Goal: Task Accomplishment & Management: Complete application form

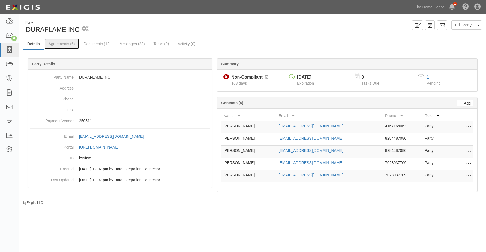
click at [62, 43] on link "Agreements (6)" at bounding box center [61, 43] width 34 height 11
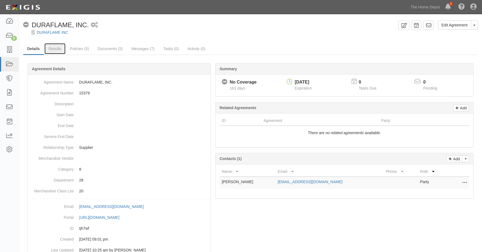
click at [53, 50] on link "Results" at bounding box center [54, 48] width 21 height 11
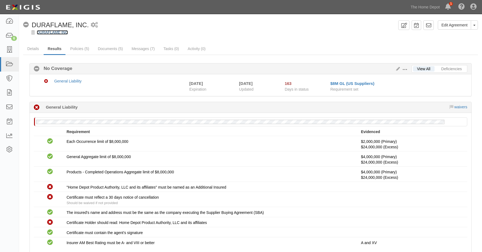
click at [54, 33] on link "DURAFLAME INC" at bounding box center [52, 32] width 31 height 4
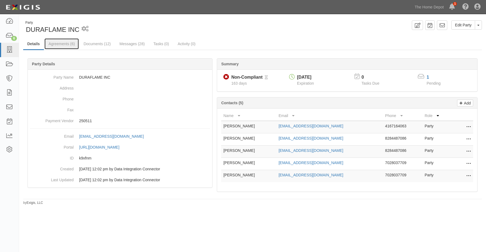
click at [59, 42] on link "Agreements (6)" at bounding box center [61, 43] width 34 height 11
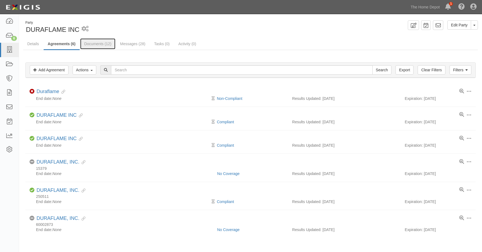
click at [94, 44] on link "Documents (12)" at bounding box center [97, 43] width 35 height 11
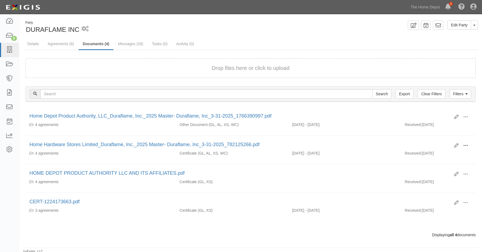
click at [464, 144] on span at bounding box center [465, 145] width 5 height 5
click at [438, 155] on link "View" at bounding box center [438, 154] width 43 height 10
click at [464, 117] on span at bounding box center [465, 117] width 5 height 5
click at [436, 125] on link "View" at bounding box center [438, 125] width 43 height 10
click icon
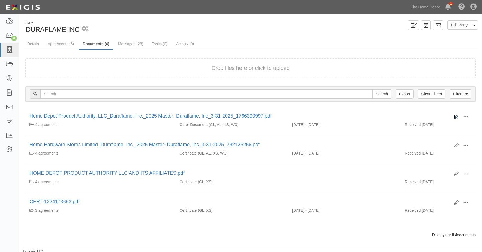
click icon
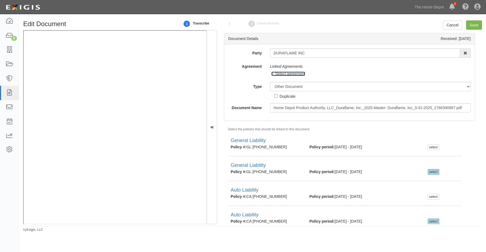
click at [273, 75] on icon at bounding box center [273, 74] width 4 height 3
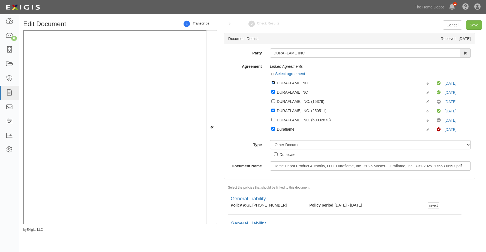
click at [272, 84] on input "Linked agreement DURAFLAME INC Linked agreement" at bounding box center [273, 83] width 4 height 4
checkbox input "false"
click at [273, 91] on input "Linked agreement DURAFLAME INC Linked agreement" at bounding box center [273, 92] width 4 height 4
checkbox input "false"
click at [275, 110] on label "Linked agreement DURAFLAME, INC. (250511) Linked agreement" at bounding box center [353, 111] width 165 height 7
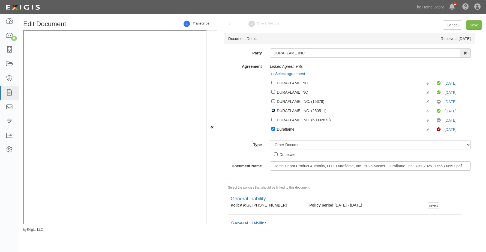
click at [275, 110] on input "Linked agreement DURAFLAME, INC. (250511) Linked agreement" at bounding box center [273, 111] width 4 height 4
checkbox input "false"
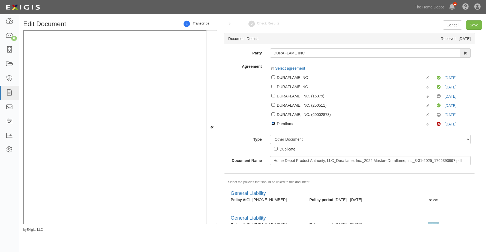
click at [271, 125] on input "Linked agreement Duraflame Linked agreement" at bounding box center [273, 124] width 4 height 4
checkbox input "false"
click at [243, 129] on div "Agreement Select agreement Linked agreement DURAFLAME INC Linked agreement Comp…" at bounding box center [349, 96] width 250 height 69
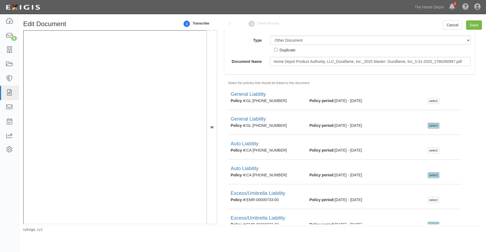
scroll to position [109, 0]
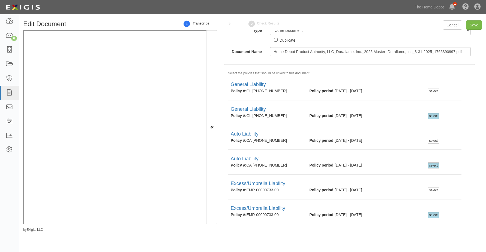
click at [429, 119] on div "select" at bounding box center [433, 116] width 12 height 6
checkbox input "false"
click at [428, 165] on div "select" at bounding box center [433, 166] width 12 height 6
checkbox input "false"
click at [430, 217] on div "select" at bounding box center [433, 215] width 12 height 6
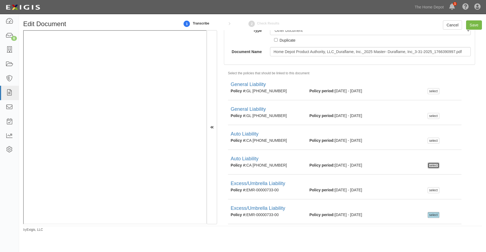
checkbox input "false"
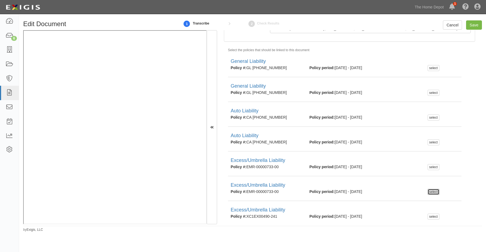
scroll to position [164, 0]
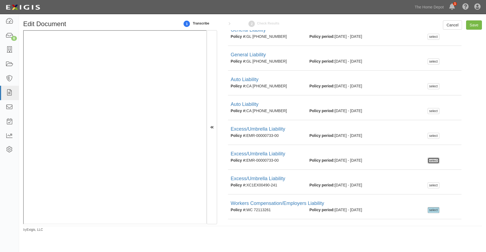
click at [428, 212] on div "select" at bounding box center [433, 210] width 12 height 6
checkbox input "false"
click at [470, 199] on ul "General Liability Policy #: GL 956-62-22 Policy period: 4/1/2025 - 4/1/2026 sel…" at bounding box center [353, 132] width 259 height 223
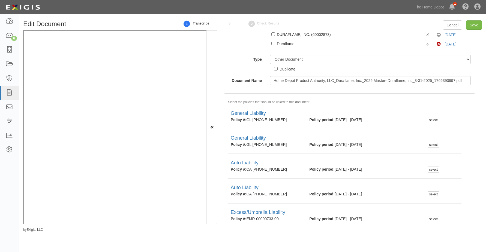
scroll to position [11, 0]
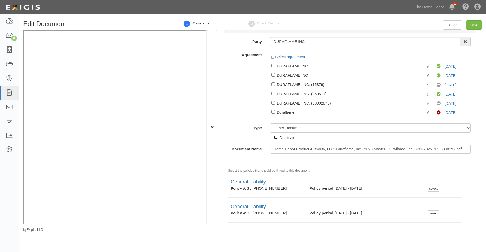
click at [275, 137] on input "Duplicate" at bounding box center [276, 138] width 4 height 4
checkbox input "true"
click at [478, 23] on input "Save" at bounding box center [474, 24] width 16 height 9
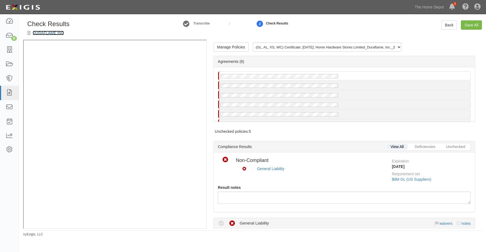
click at [51, 33] on link "DURAFLAME INC" at bounding box center [48, 33] width 31 height 4
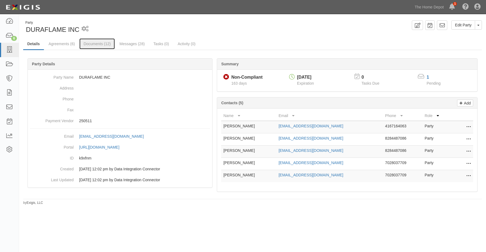
click at [92, 39] on link "Documents (12)" at bounding box center [96, 43] width 35 height 11
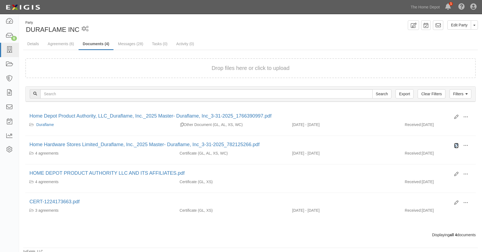
click at [457, 144] on icon at bounding box center [456, 146] width 4 height 4
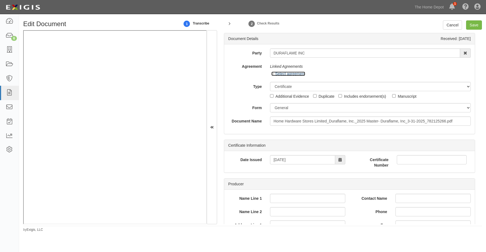
click at [271, 73] on icon at bounding box center [273, 74] width 4 height 3
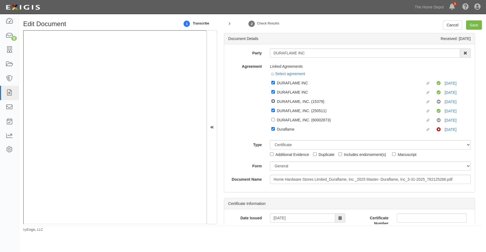
click at [272, 101] on input "Linked agreement DURAFLAME, INC. (15379) Linked agreement" at bounding box center [273, 101] width 4 height 4
checkbox input "true"
drag, startPoint x: 272, startPoint y: 118, endPoint x: 253, endPoint y: 123, distance: 19.2
click at [272, 118] on input "Linked agreement DURAFLAME, INC. (60002873) Linked agreement" at bounding box center [273, 120] width 4 height 4
checkbox input "true"
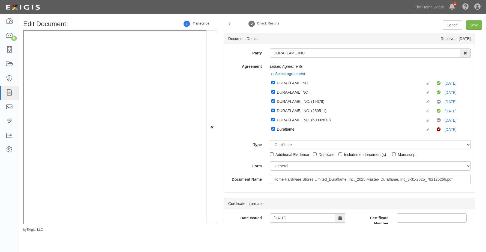
click at [253, 123] on div "Agreement Linked Agreements Select agreement Linked agreement DURAFLAME INC Lin…" at bounding box center [349, 99] width 250 height 74
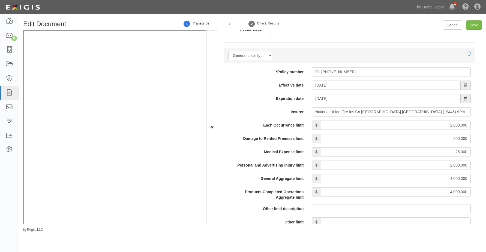
scroll to position [436, 0]
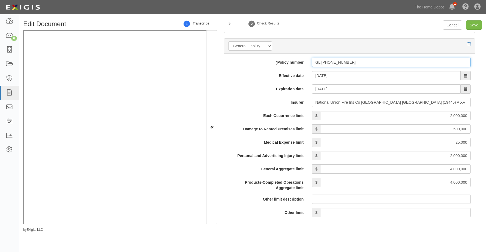
click at [320, 63] on input "GL 956-62-22" at bounding box center [391, 62] width 159 height 9
click at [326, 63] on input "GL956-62-22" at bounding box center [391, 62] width 159 height 9
click at [330, 64] on input "GL95662-22" at bounding box center [391, 62] width 159 height 9
click at [331, 63] on input "GL9566222" at bounding box center [391, 62] width 159 height 9
type input "GL956622-2"
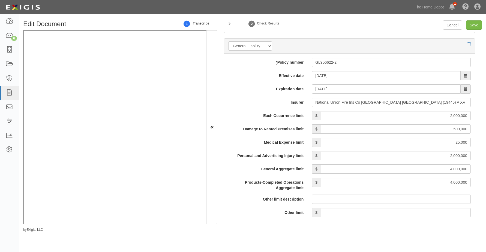
click at [278, 102] on label "Insurer" at bounding box center [265, 101] width 83 height 7
click at [312, 102] on input "National Union Fire Ins Co Pittsburgh PA (19445) A XV Rating" at bounding box center [391, 102] width 159 height 9
click at [225, 113] on label "Each Occurrence limit" at bounding box center [265, 114] width 83 height 7
click at [321, 113] on input "2,000,000" at bounding box center [396, 115] width 150 height 9
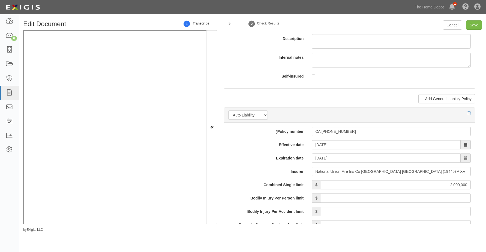
scroll to position [736, 0]
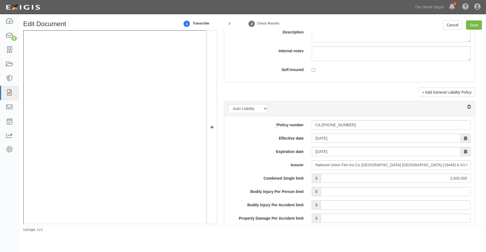
click at [467, 107] on icon at bounding box center [468, 107] width 3 height 4
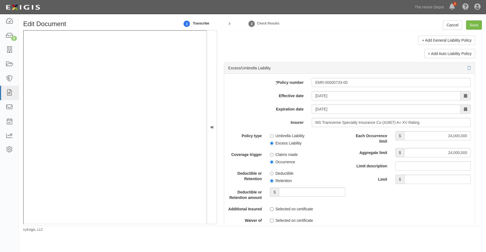
scroll to position [790, 0]
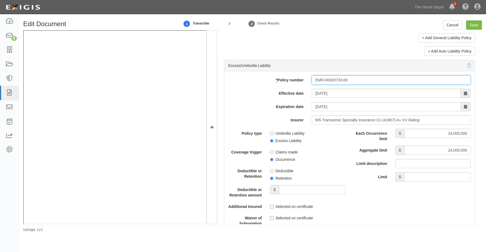
click at [322, 80] on input "EMR-00000733-00" at bounding box center [391, 79] width 159 height 9
click at [324, 80] on input "EMR-00000733-00" at bounding box center [391, 79] width 159 height 9
click at [341, 80] on input "EMR00000733-00" at bounding box center [391, 79] width 159 height 9
click at [341, 80] on input "EMR0000073300" at bounding box center [391, 79] width 159 height 9
type input "EMR000007330-0"
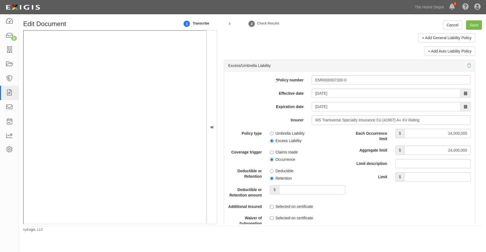
click at [263, 103] on label "Expiration date" at bounding box center [265, 105] width 83 height 7
click at [312, 103] on input "[DATE]" at bounding box center [386, 106] width 149 height 9
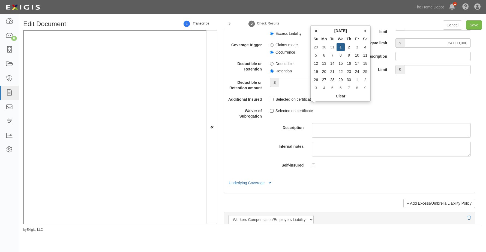
scroll to position [927, 0]
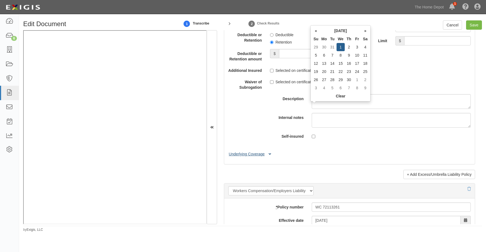
click at [244, 157] on button "Underlying Coverage" at bounding box center [250, 155] width 45 height 6
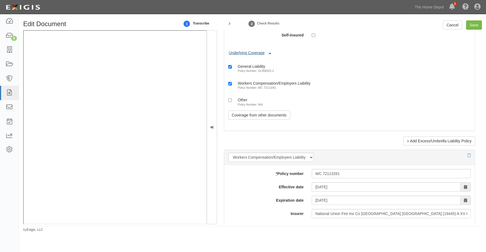
scroll to position [1036, 0]
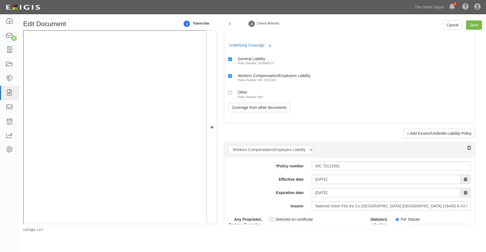
click at [467, 150] on icon at bounding box center [468, 148] width 3 height 4
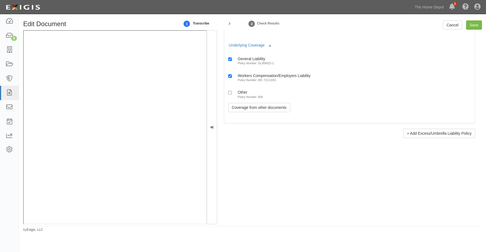
click at [335, 135] on div "+ Add Excess/Umbrella Liability Policy" at bounding box center [349, 133] width 251 height 9
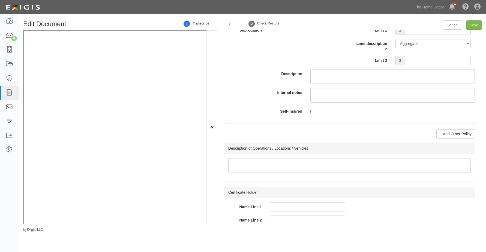
scroll to position [1254, 0]
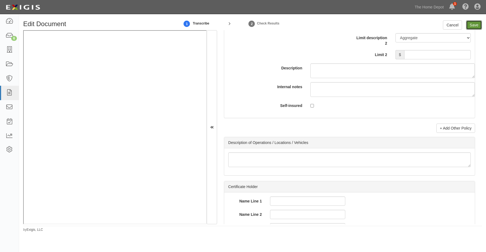
click at [474, 26] on input "Save" at bounding box center [474, 24] width 16 height 9
type input "2000000"
type input "500000"
type input "25000"
type input "2000000"
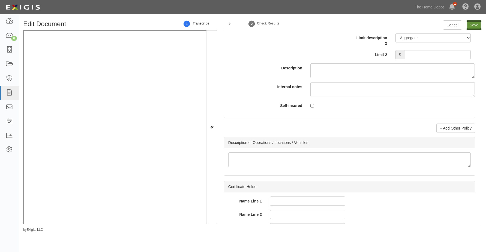
type input "4000000"
type input "24000000"
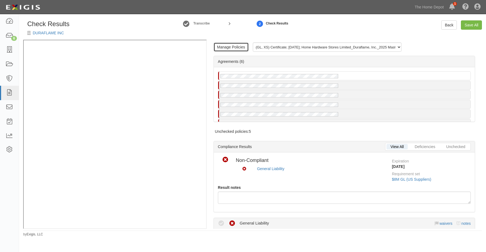
click at [229, 48] on link "Manage Policies" at bounding box center [230, 47] width 35 height 9
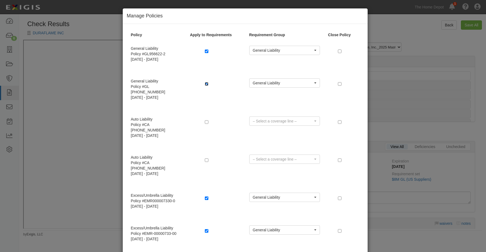
click at [205, 84] on input "checkbox" at bounding box center [207, 84] width 4 height 4
checkbox input "false"
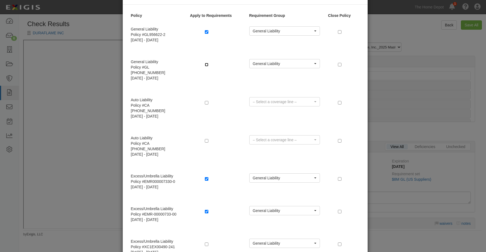
scroll to position [55, 0]
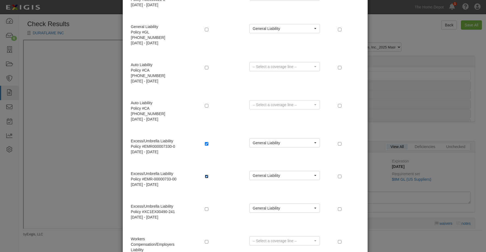
click at [205, 175] on input "checkbox" at bounding box center [207, 177] width 4 height 4
checkbox input "false"
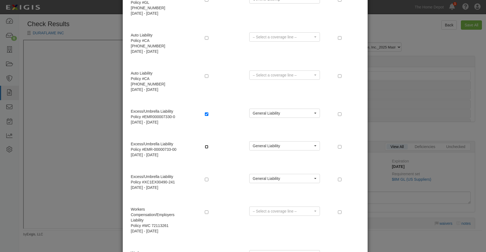
scroll to position [128, 0]
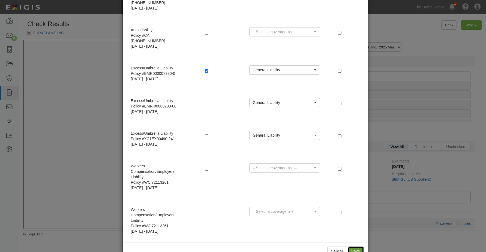
click at [351, 247] on button "Save" at bounding box center [355, 251] width 16 height 9
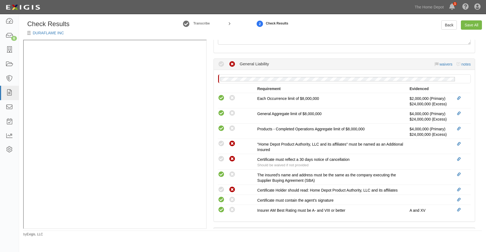
scroll to position [164, 0]
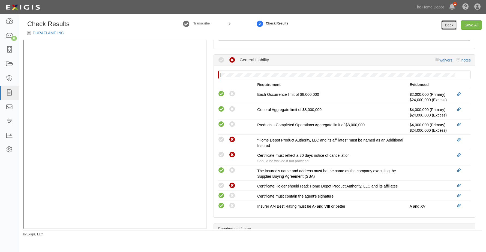
click at [445, 25] on link "Back" at bounding box center [449, 24] width 16 height 9
click at [43, 33] on link "DURAFLAME INC" at bounding box center [48, 33] width 31 height 4
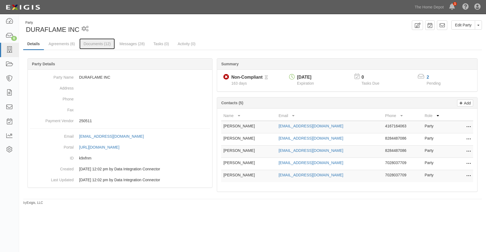
click at [91, 43] on link "Documents (12)" at bounding box center [96, 43] width 35 height 11
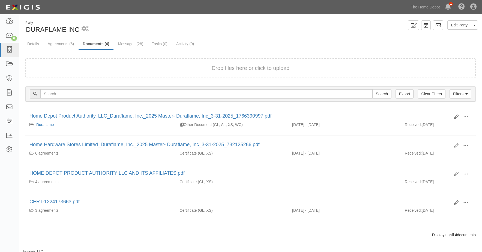
click at [466, 116] on span at bounding box center [465, 117] width 5 height 5
click at [433, 123] on link "View" at bounding box center [438, 125] width 43 height 10
click at [455, 145] on icon at bounding box center [456, 146] width 4 height 4
click at [455, 117] on icon at bounding box center [456, 117] width 4 height 4
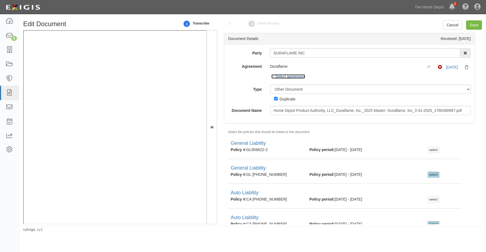
click at [271, 77] on icon at bounding box center [273, 77] width 4 height 3
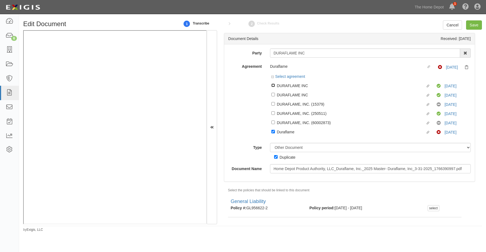
click at [273, 85] on input "Linked agreement DURAFLAME INC Linked agreement" at bounding box center [273, 86] width 4 height 4
checkbox input "true"
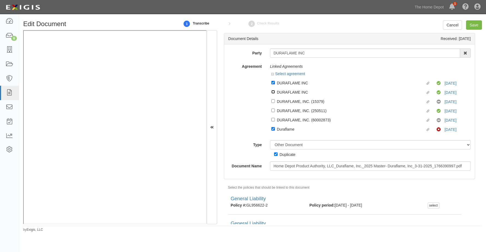
click at [271, 92] on input "Linked agreement DURAFLAME INC Linked agreement" at bounding box center [273, 92] width 4 height 4
checkbox input "true"
click at [271, 100] on input "Linked agreement DURAFLAME, INC. (15379) Linked agreement" at bounding box center [273, 101] width 4 height 4
checkbox input "true"
click at [272, 108] on label "Linked agreement DURAFLAME, INC. (250511) Linked agreement" at bounding box center [353, 111] width 165 height 7
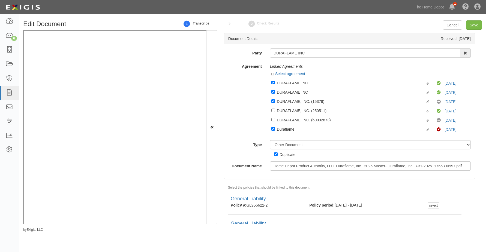
click at [271, 116] on div "Linked agreement DURAFLAME, INC. (60002873) Linked agreement No Coverage 4/1/26" at bounding box center [370, 119] width 201 height 9
click at [271, 111] on input "Linked agreement DURAFLAME, INC. (250511) Linked agreement" at bounding box center [273, 111] width 4 height 4
checkbox input "true"
drag, startPoint x: 273, startPoint y: 119, endPoint x: 273, endPoint y: 123, distance: 3.8
click at [273, 119] on input "Linked agreement DURAFLAME, INC. (60002873) Linked agreement" at bounding box center [273, 120] width 4 height 4
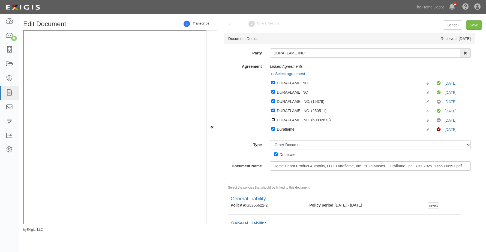
checkbox input "true"
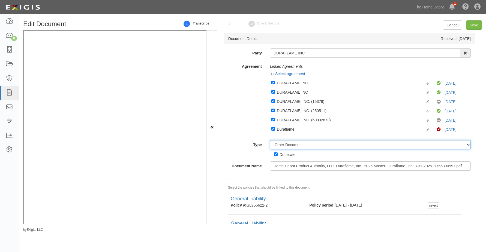
click at [284, 144] on select "Unassigned Binder Cancellation Notice Certificate Contract Endorsement Insuranc…" at bounding box center [370, 144] width 201 height 9
select select "CertificateDetail"
click at [270, 140] on select "Unassigned Binder Cancellation Notice Certificate Contract Endorsement Insuranc…" at bounding box center [370, 144] width 201 height 9
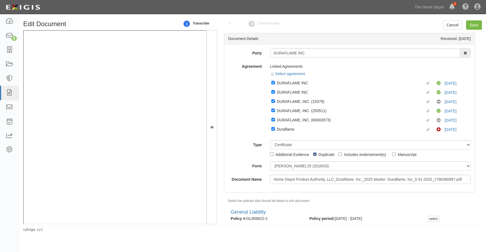
click at [315, 155] on input "Duplicate" at bounding box center [315, 155] width 4 height 4
checkbox input "false"
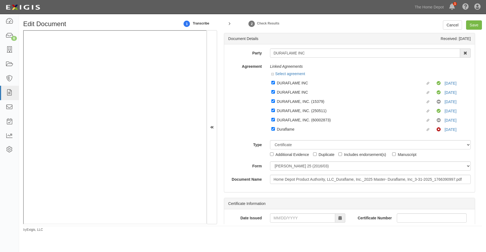
click at [250, 152] on div "Type Unassigned Binder Cancellation Notice Certificate Contract Endorsement Ins…" at bounding box center [349, 148] width 250 height 17
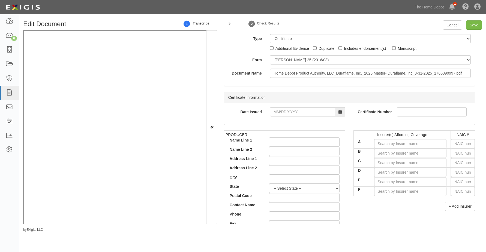
scroll to position [55, 0]
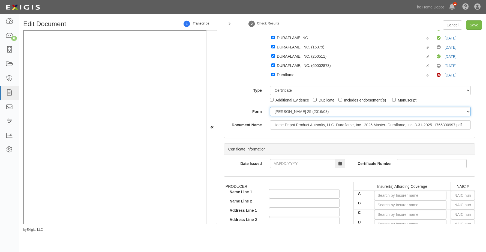
click at [282, 113] on select "ACORD 25 (2016/03) ACORD 101 ACORD 855 NY (2014/05) General" at bounding box center [370, 111] width 201 height 9
select select "GeneralFormDetail"
click at [270, 107] on select "ACORD 25 (2016/03) ACORD 101 ACORD 855 NY (2014/05) General" at bounding box center [370, 111] width 201 height 9
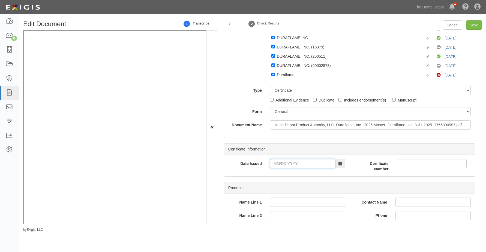
click at [274, 162] on input "Date Issued" at bounding box center [302, 163] width 65 height 9
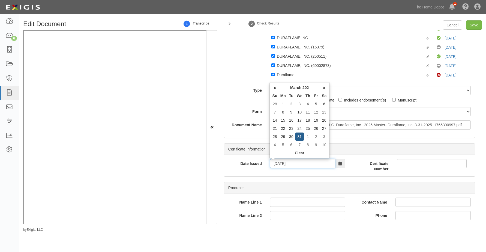
type input "[DATE]"
click at [260, 169] on div "Date Issued 03/31/2025" at bounding box center [286, 165] width 125 height 13
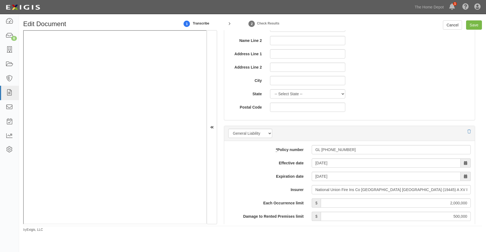
scroll to position [382, 0]
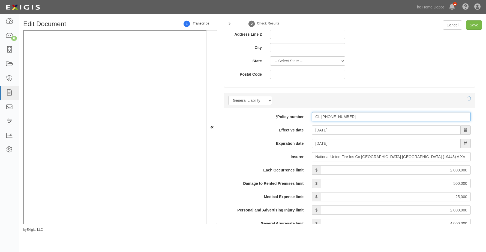
click at [321, 117] on input "GL 956-62-22" at bounding box center [391, 116] width 159 height 9
click at [327, 117] on input "GL956-62-22" at bounding box center [391, 116] width 159 height 9
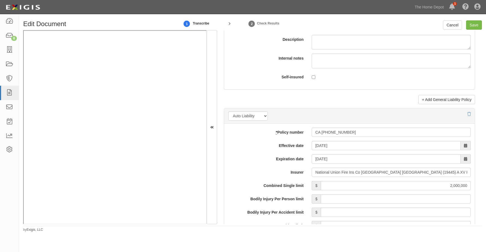
scroll to position [736, 0]
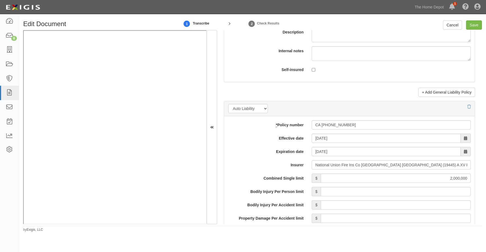
type input "GL95662-22"
click at [467, 107] on icon at bounding box center [468, 107] width 3 height 4
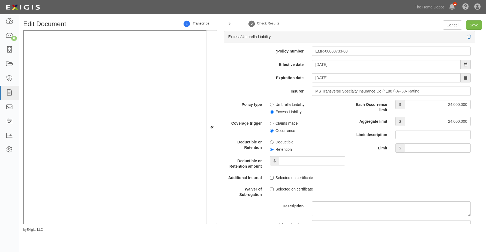
scroll to position [818, 0]
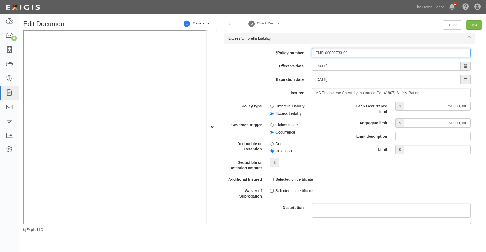
click at [323, 55] on input "EMR-00000733-00" at bounding box center [391, 52] width 159 height 9
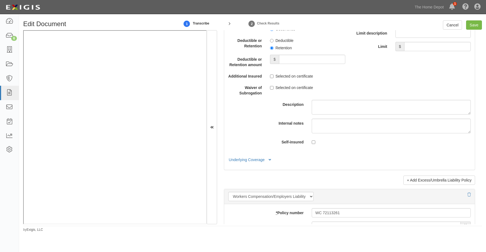
scroll to position [927, 0]
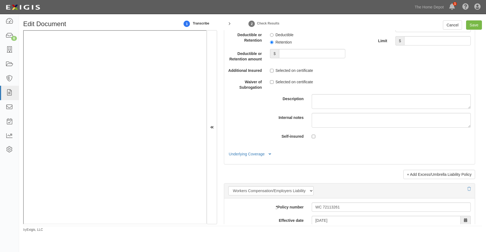
type input "EMR00000733-00"
click at [250, 157] on button "Underlying Coverage" at bounding box center [250, 155] width 45 height 6
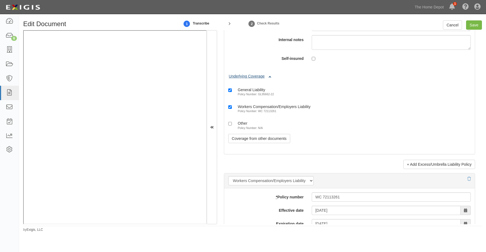
scroll to position [1036, 0]
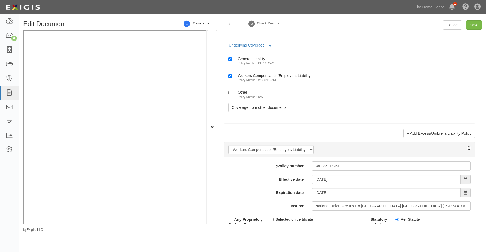
click at [467, 150] on icon at bounding box center [468, 148] width 3 height 4
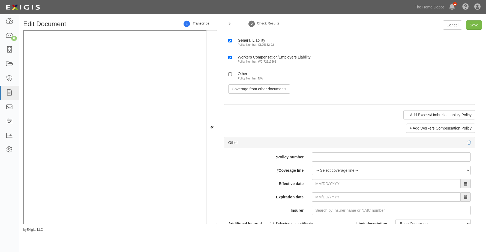
scroll to position [1063, 0]
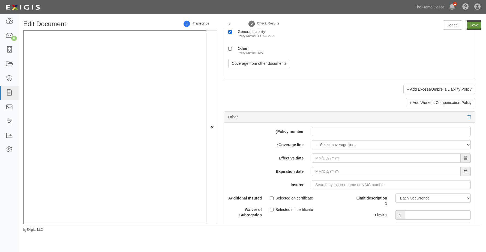
click at [473, 25] on input "Save" at bounding box center [474, 24] width 16 height 9
type input "2000000"
type input "500000"
type input "25000"
type input "2000000"
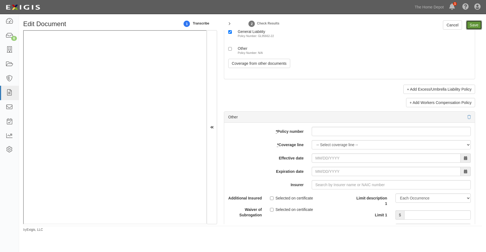
type input "4000000"
type input "24000000"
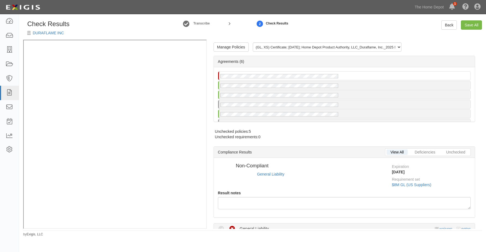
radio input "true"
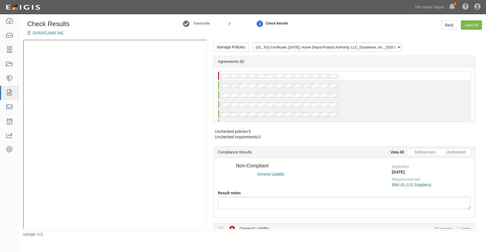
radio input "true"
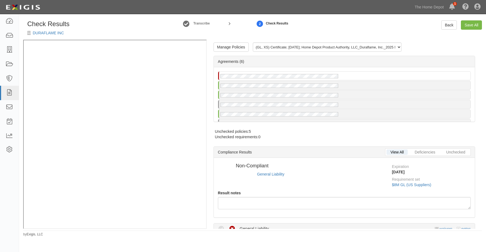
radio input "true"
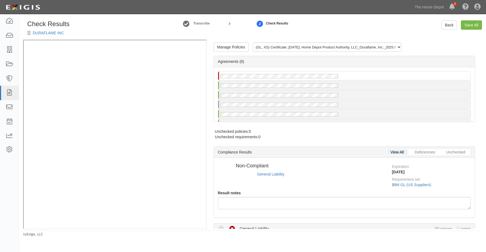
radio input "true"
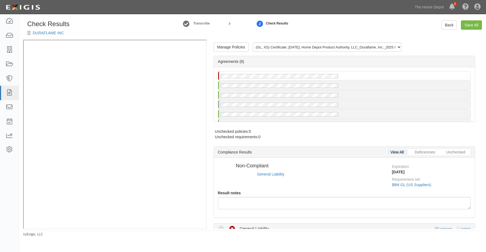
select select
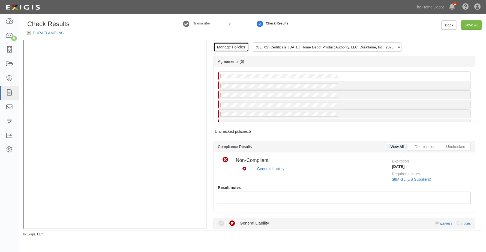
click at [230, 47] on link "Manage Policies" at bounding box center [230, 47] width 35 height 9
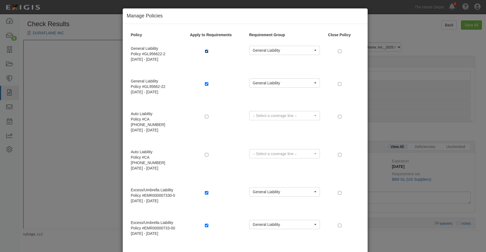
click at [206, 50] on input "checkbox" at bounding box center [207, 52] width 4 height 4
checkbox input "false"
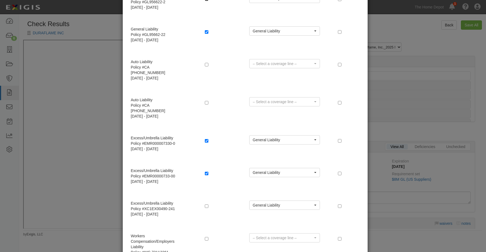
scroll to position [55, 0]
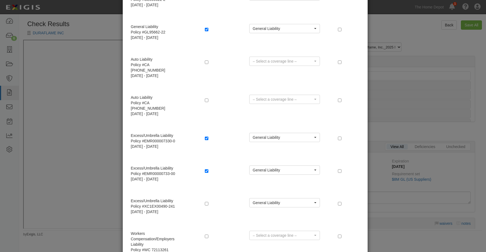
click at [205, 133] on div at bounding box center [223, 139] width 44 height 12
click at [205, 137] on input "checkbox" at bounding box center [207, 139] width 4 height 4
checkbox input "false"
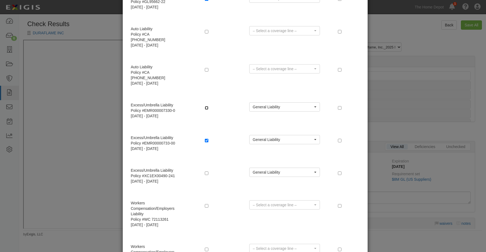
scroll to position [128, 0]
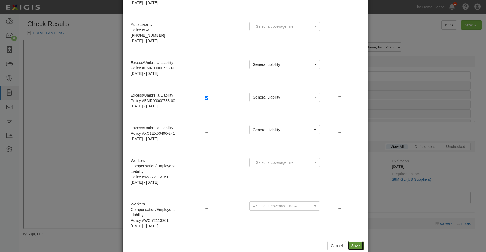
click at [353, 241] on button "Save" at bounding box center [355, 245] width 16 height 9
radio input "true"
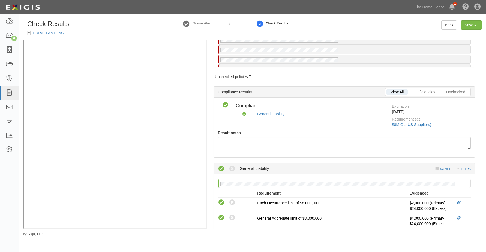
scroll to position [0, 0]
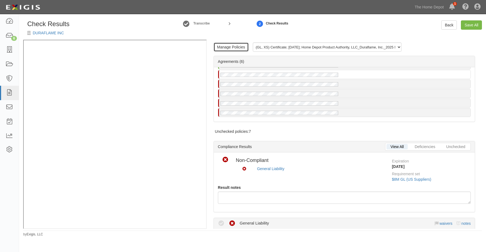
click at [231, 47] on link "Manage Policies" at bounding box center [230, 47] width 35 height 9
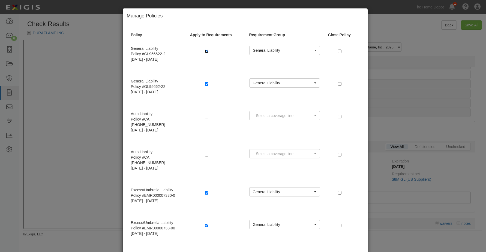
click at [206, 50] on input "checkbox" at bounding box center [207, 52] width 4 height 4
checkbox input "false"
click at [205, 191] on input "checkbox" at bounding box center [207, 193] width 4 height 4
checkbox input "false"
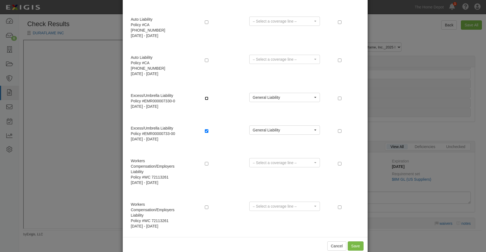
scroll to position [95, 0]
click at [353, 241] on button "Save" at bounding box center [355, 245] width 16 height 9
radio input "true"
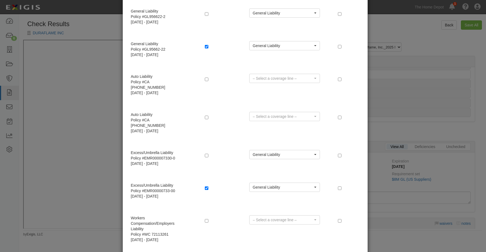
scroll to position [55, 0]
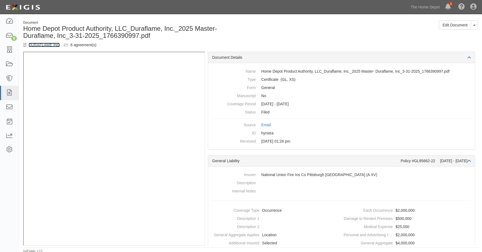
click at [47, 45] on link "DURAFLAME INC" at bounding box center [44, 45] width 31 height 4
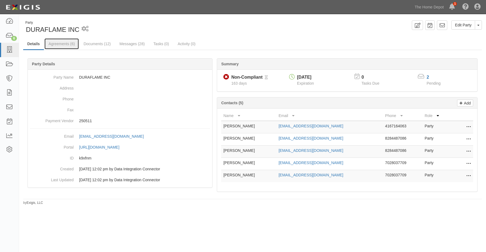
click at [64, 41] on link "Agreements (6)" at bounding box center [61, 43] width 34 height 11
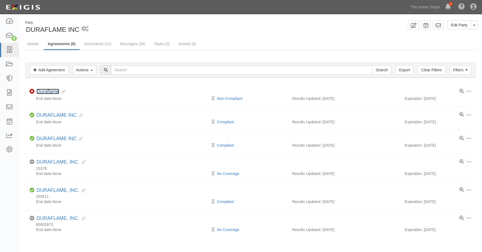
click at [52, 91] on link "Duraflame" at bounding box center [48, 91] width 23 height 5
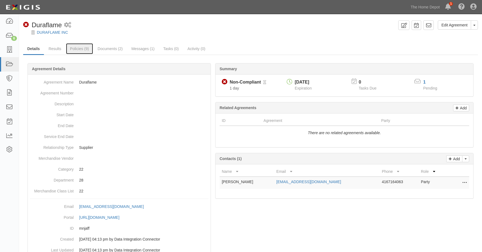
click at [78, 47] on link "Policies (9)" at bounding box center [79, 48] width 27 height 11
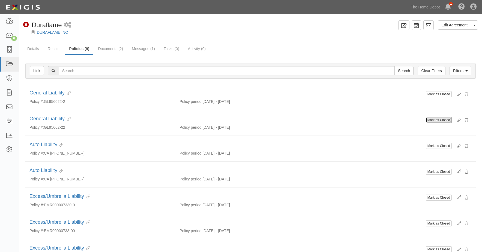
click at [436, 122] on button "Mark as Closed" at bounding box center [438, 120] width 26 height 6
click at [437, 119] on button "Mark as Closed" at bounding box center [438, 120] width 26 height 6
click at [425, 117] on button "Mark as Closed" at bounding box center [438, 120] width 26 height 6
click at [432, 120] on button "Mark as Closed" at bounding box center [438, 120] width 26 height 6
click at [425, 117] on button "Mark as Closed" at bounding box center [438, 120] width 26 height 6
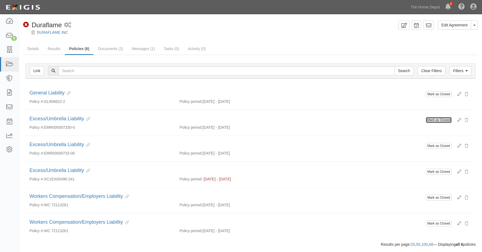
click at [440, 121] on button "Mark as Closed" at bounding box center [438, 120] width 26 height 6
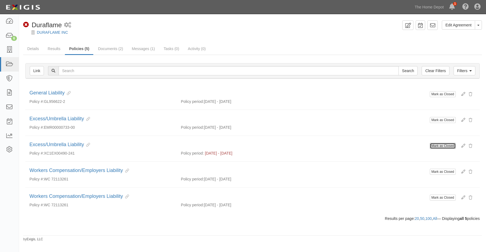
click at [446, 144] on button "Mark as Closed" at bounding box center [443, 146] width 26 height 6
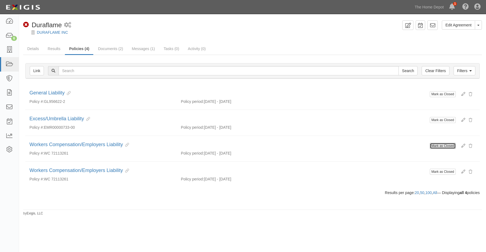
click at [446, 144] on button "Mark as Closed" at bounding box center [443, 146] width 26 height 6
click at [430, 143] on button "Mark as Closed" at bounding box center [443, 146] width 26 height 6
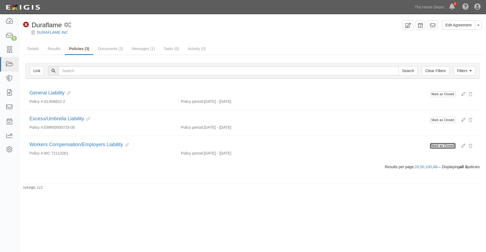
click at [438, 147] on button "Mark as Closed" at bounding box center [443, 146] width 26 height 6
click at [430, 143] on button "Mark as Closed" at bounding box center [443, 146] width 26 height 6
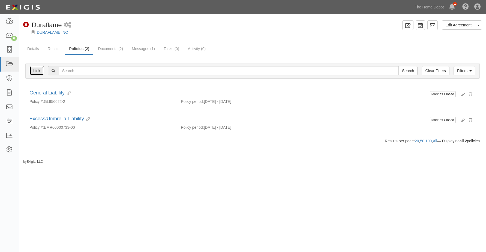
click at [39, 68] on link "Link" at bounding box center [37, 70] width 14 height 9
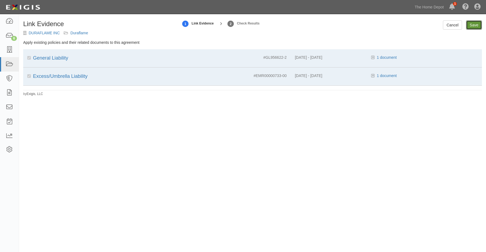
click at [473, 28] on input "Save" at bounding box center [474, 24] width 16 height 9
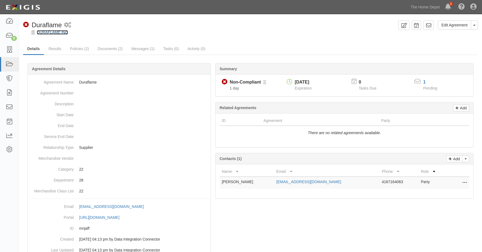
click at [51, 31] on link "DURAFLAME INC" at bounding box center [52, 32] width 31 height 4
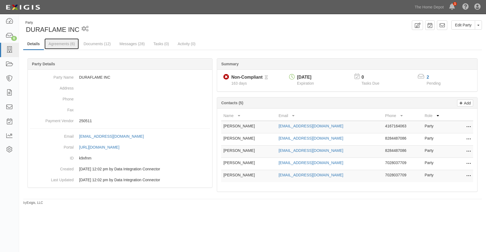
click at [65, 43] on link "Agreements (6)" at bounding box center [61, 43] width 34 height 11
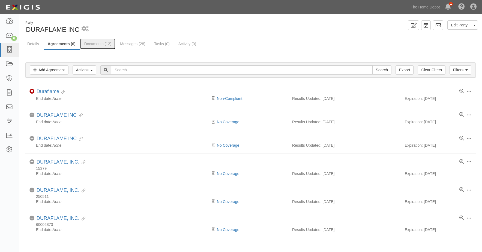
click at [96, 46] on link "Documents (12)" at bounding box center [97, 43] width 35 height 11
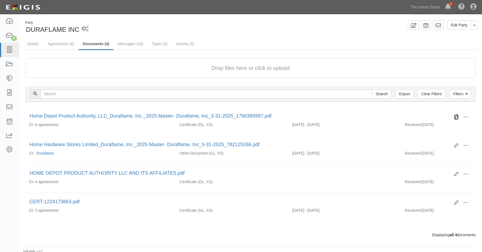
click at [457, 115] on icon at bounding box center [456, 117] width 4 height 4
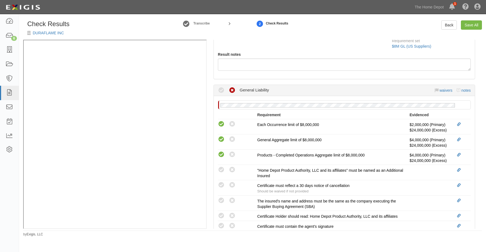
scroll to position [164, 0]
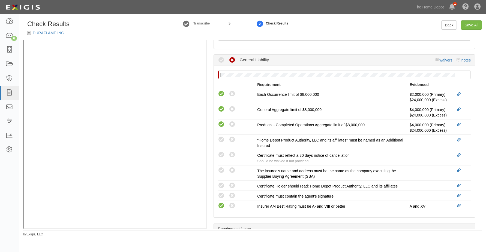
click at [221, 141] on icon at bounding box center [221, 140] width 7 height 7
radio input "true"
click at [221, 155] on icon at bounding box center [221, 155] width 7 height 7
radio input "false"
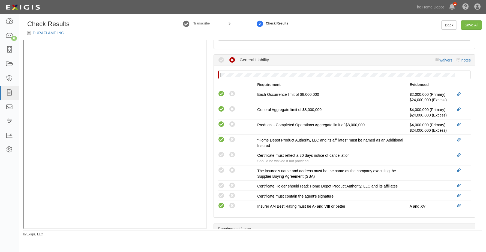
click at [231, 155] on icon at bounding box center [232, 155] width 7 height 7
radio input "true"
click at [221, 171] on icon at bounding box center [221, 170] width 7 height 7
radio input "true"
click at [219, 187] on icon at bounding box center [221, 186] width 7 height 7
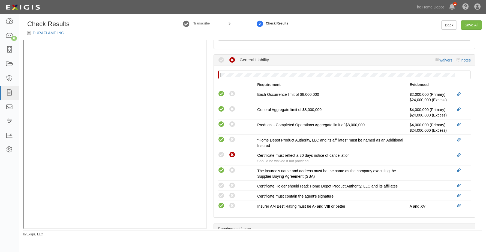
radio input "true"
click at [222, 194] on icon at bounding box center [221, 196] width 7 height 7
radio input "true"
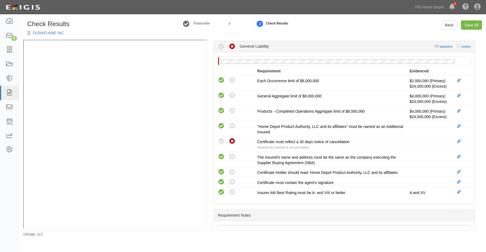
scroll to position [150, 0]
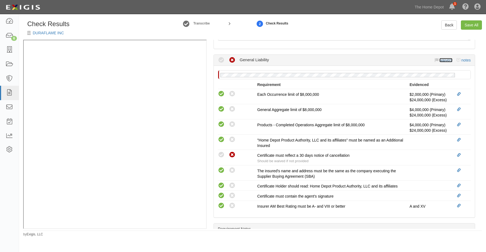
click at [445, 59] on link "waivers" at bounding box center [445, 60] width 13 height 4
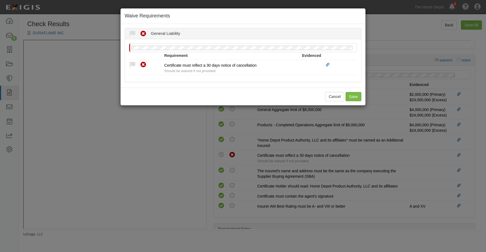
click at [132, 67] on icon at bounding box center [132, 65] width 7 height 7
radio input "true"
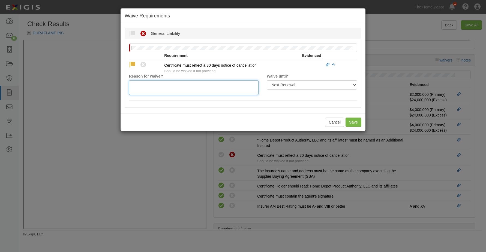
click at [153, 84] on textarea "Reason for waiver *" at bounding box center [193, 87] width 129 height 15
type textarea "waived per client."
click at [352, 117] on div "Cancel Save" at bounding box center [242, 122] width 245 height 18
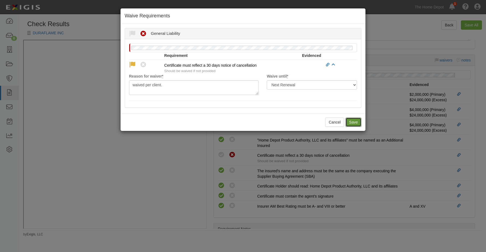
click at [352, 122] on button "Save" at bounding box center [353, 122] width 16 height 9
radio input "true"
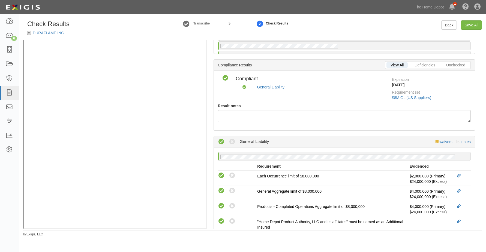
scroll to position [0, 0]
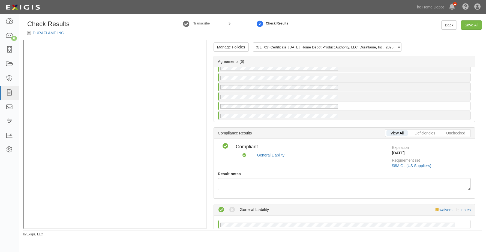
scroll to position [11, 0]
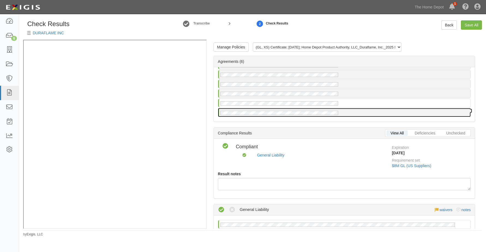
click at [348, 112] on div at bounding box center [344, 112] width 252 height 8
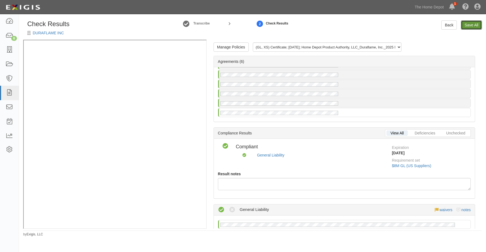
click at [471, 26] on link "Save All" at bounding box center [471, 24] width 21 height 9
radio input "false"
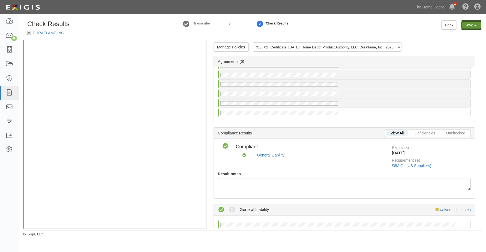
radio input "false"
radio input "true"
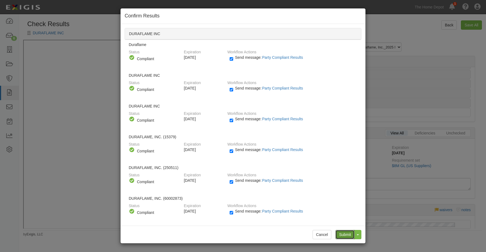
click at [346, 234] on input "Submit" at bounding box center [344, 234] width 19 height 9
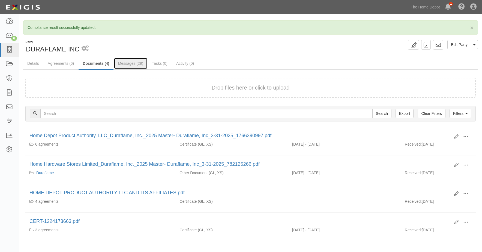
click at [122, 63] on link "Messages (29)" at bounding box center [131, 63] width 34 height 11
